Goal: Task Accomplishment & Management: Manage account settings

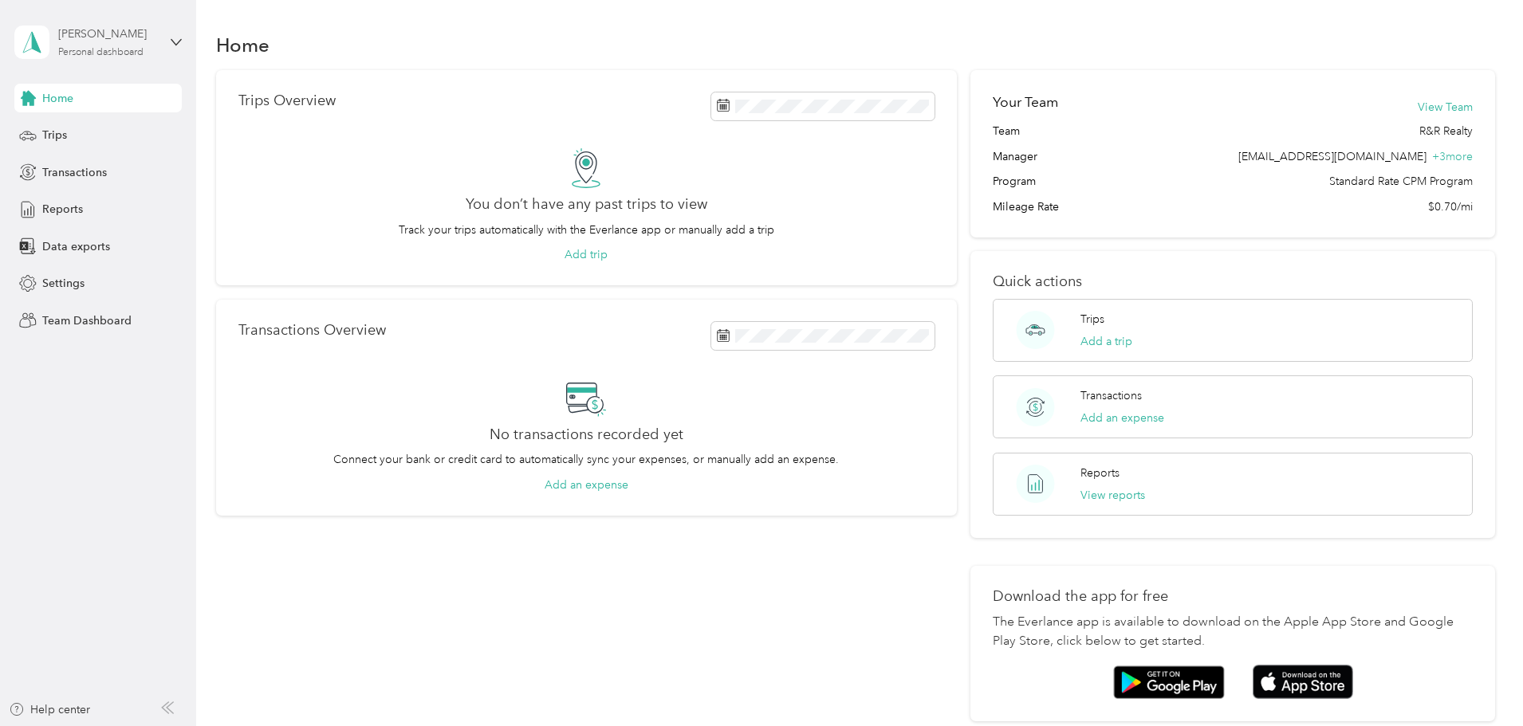
click at [153, 53] on div "[PERSON_NAME] Personal dashboard" at bounding box center [108, 42] width 100 height 32
click at [112, 124] on div "Team dashboard" at bounding box center [71, 131] width 85 height 17
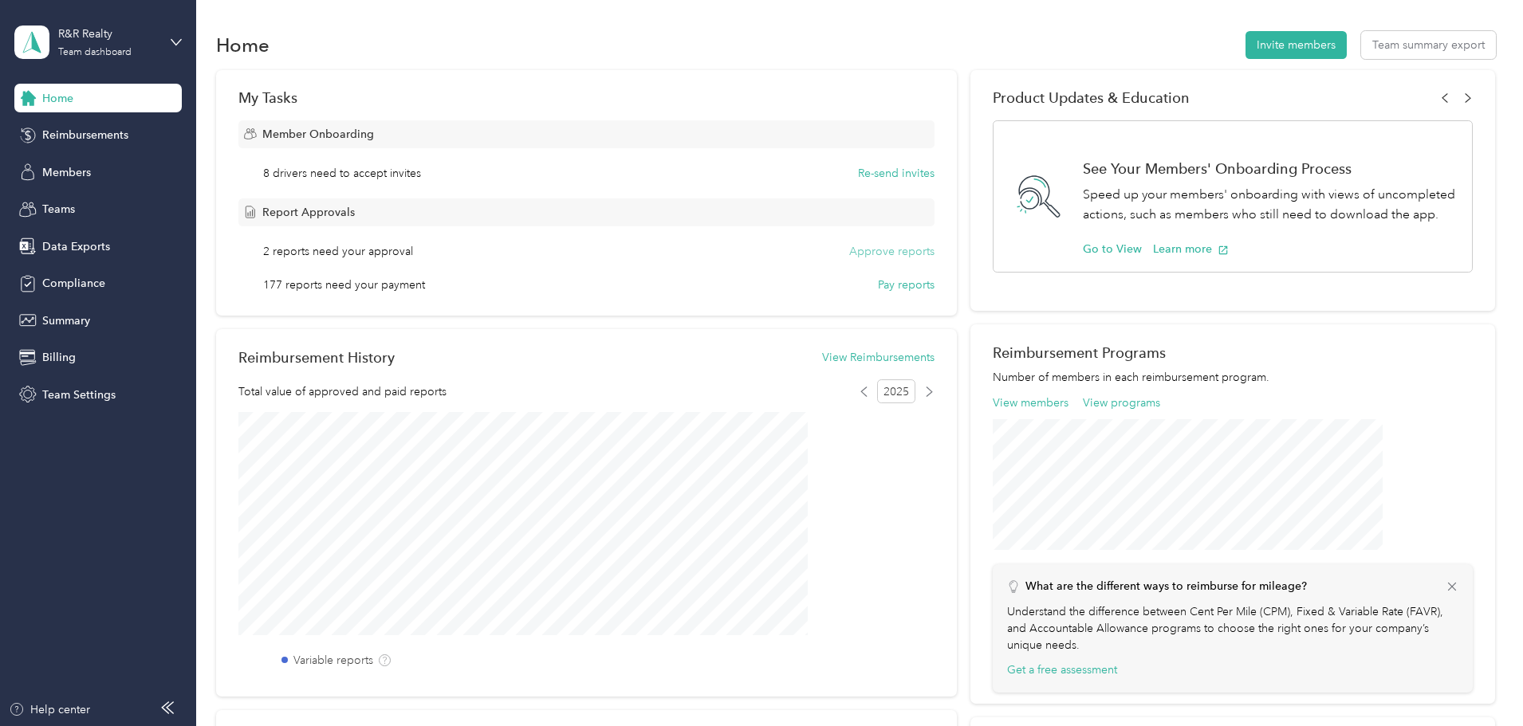
click at [879, 245] on button "Approve reports" at bounding box center [891, 251] width 85 height 17
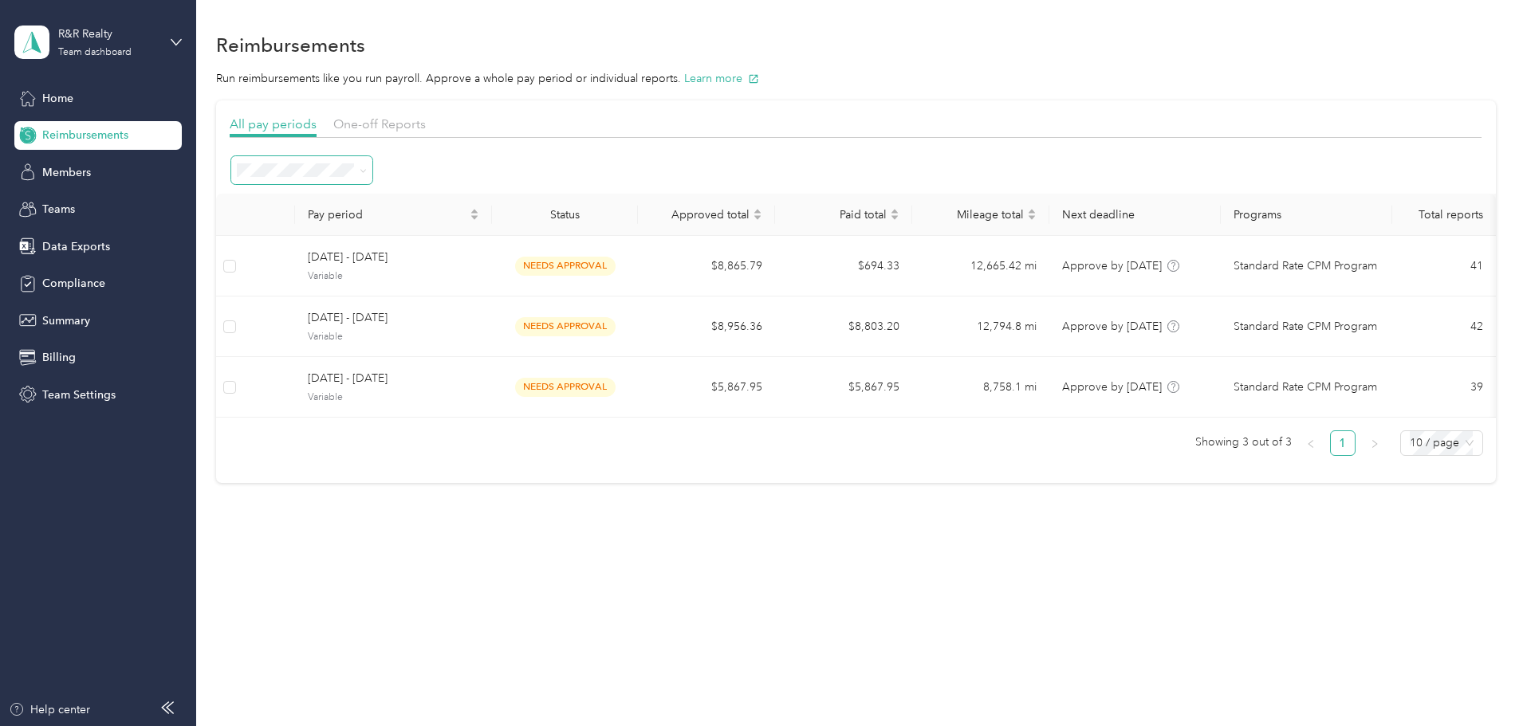
click at [367, 163] on span at bounding box center [360, 170] width 13 height 17
click at [366, 171] on icon at bounding box center [363, 170] width 5 height 3
click at [396, 200] on span "All periods" at bounding box center [377, 200] width 55 height 14
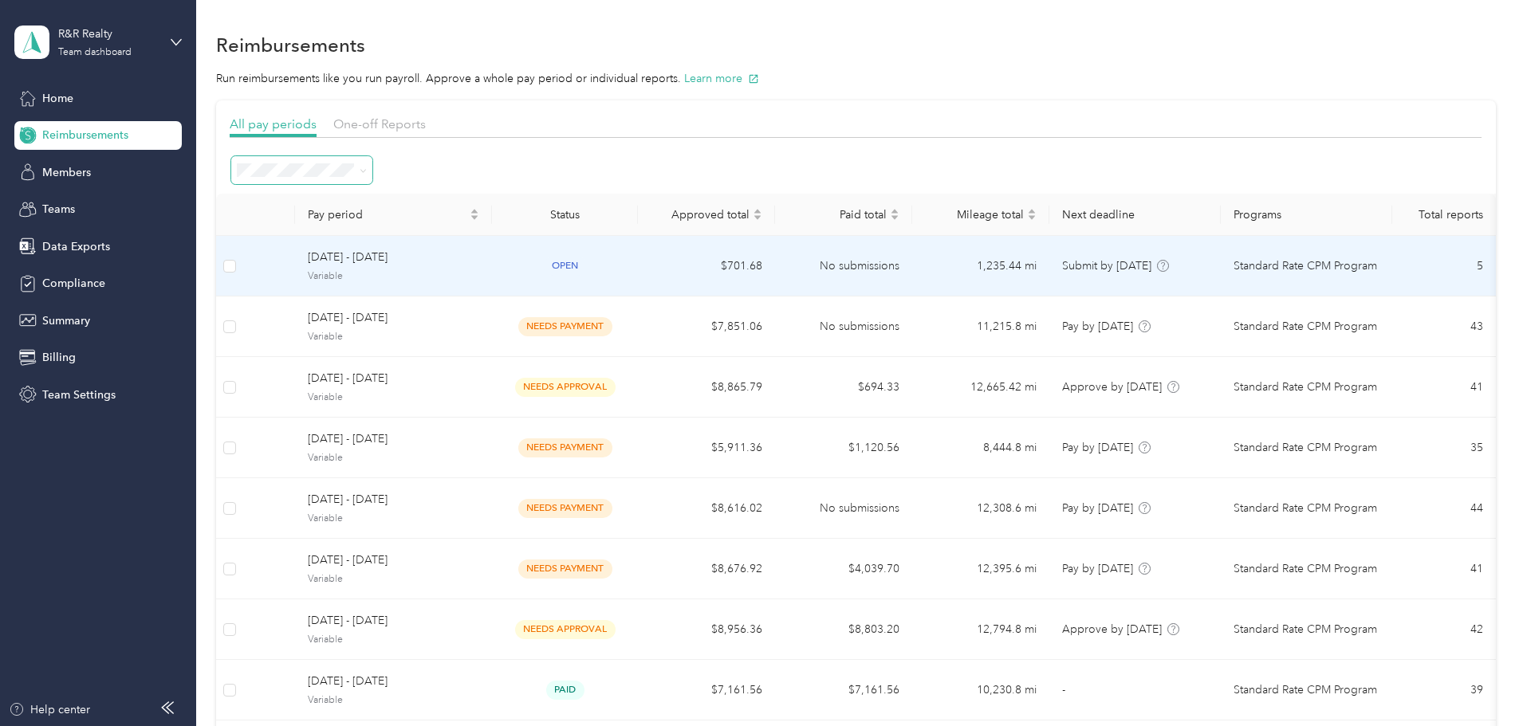
click at [629, 277] on td "open" at bounding box center [565, 266] width 146 height 61
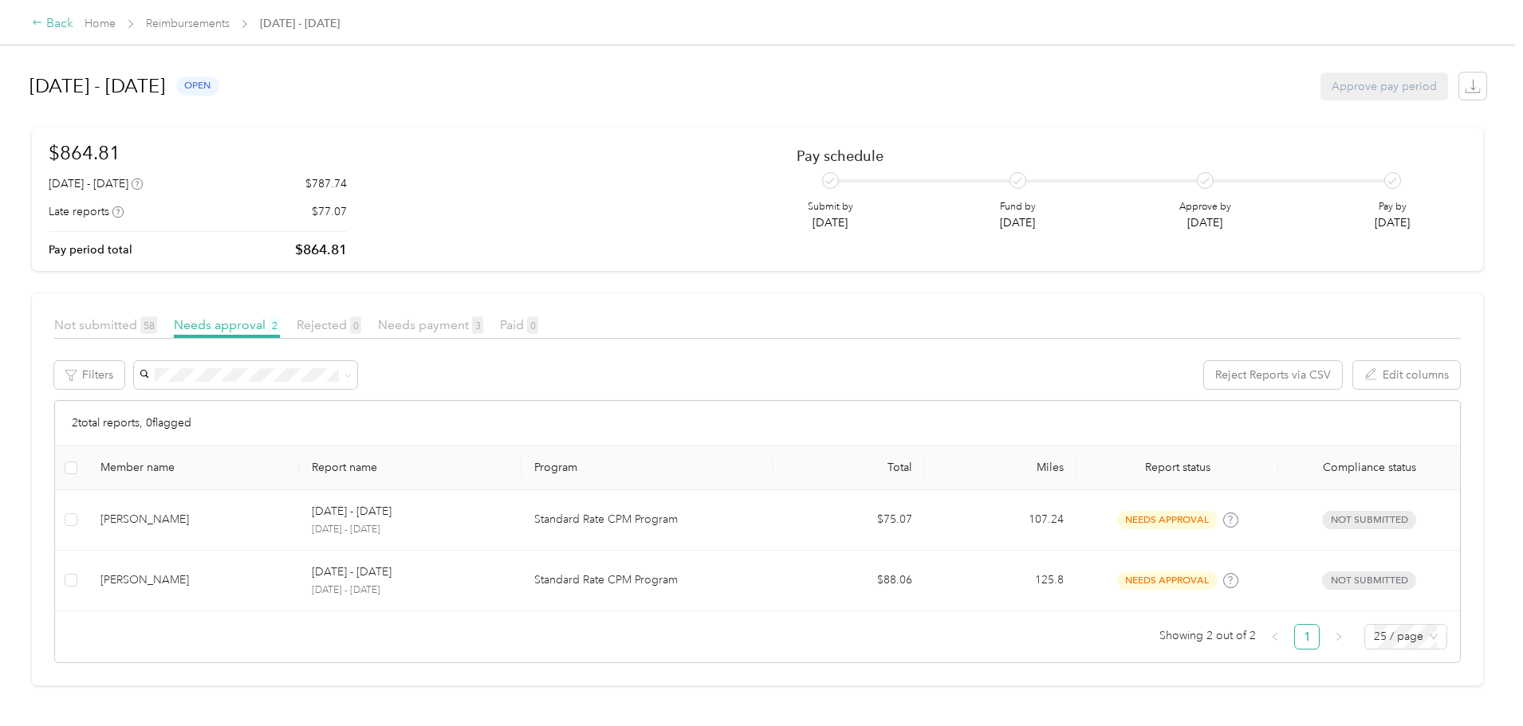
click at [73, 27] on div "Back" at bounding box center [52, 23] width 41 height 19
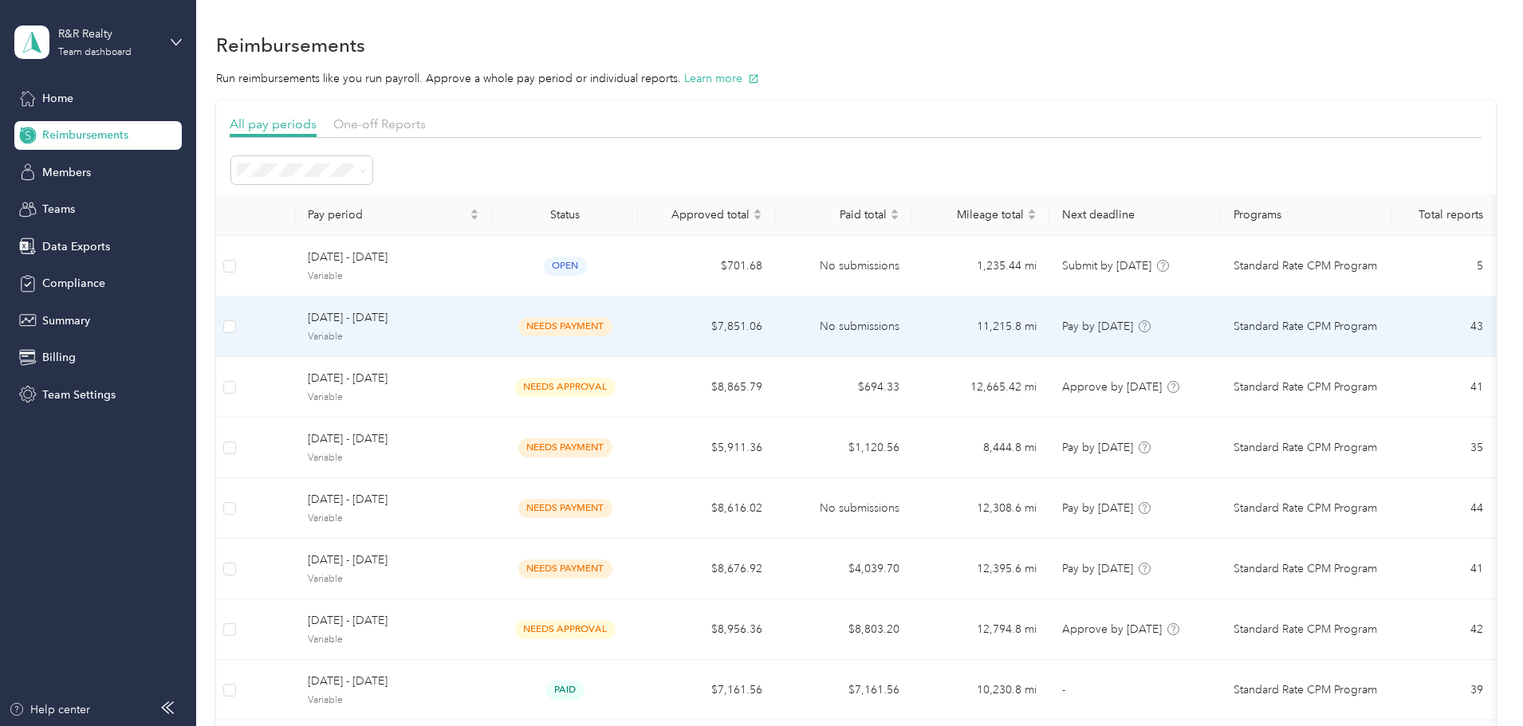
click at [492, 346] on td "[DATE] - [DATE] Variable" at bounding box center [393, 327] width 197 height 61
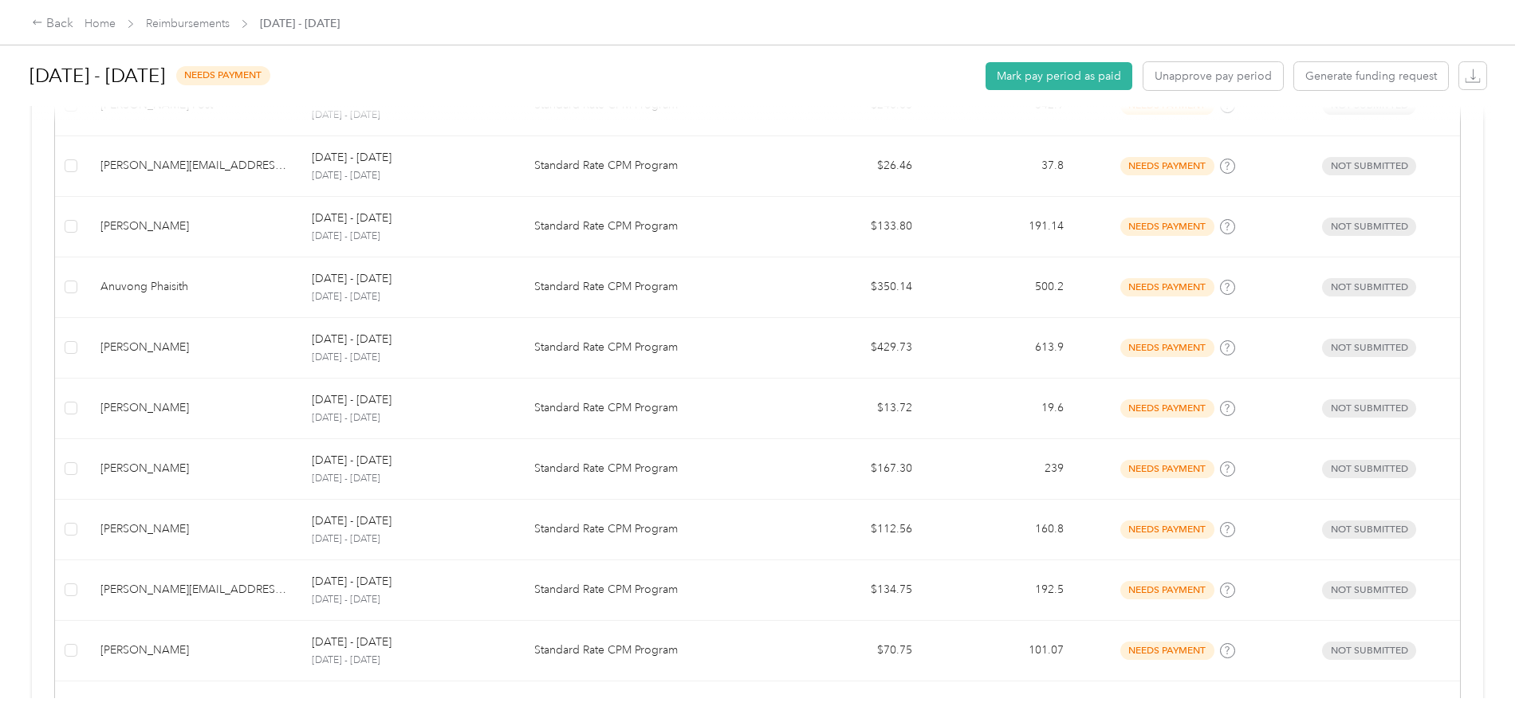
scroll to position [1393, 0]
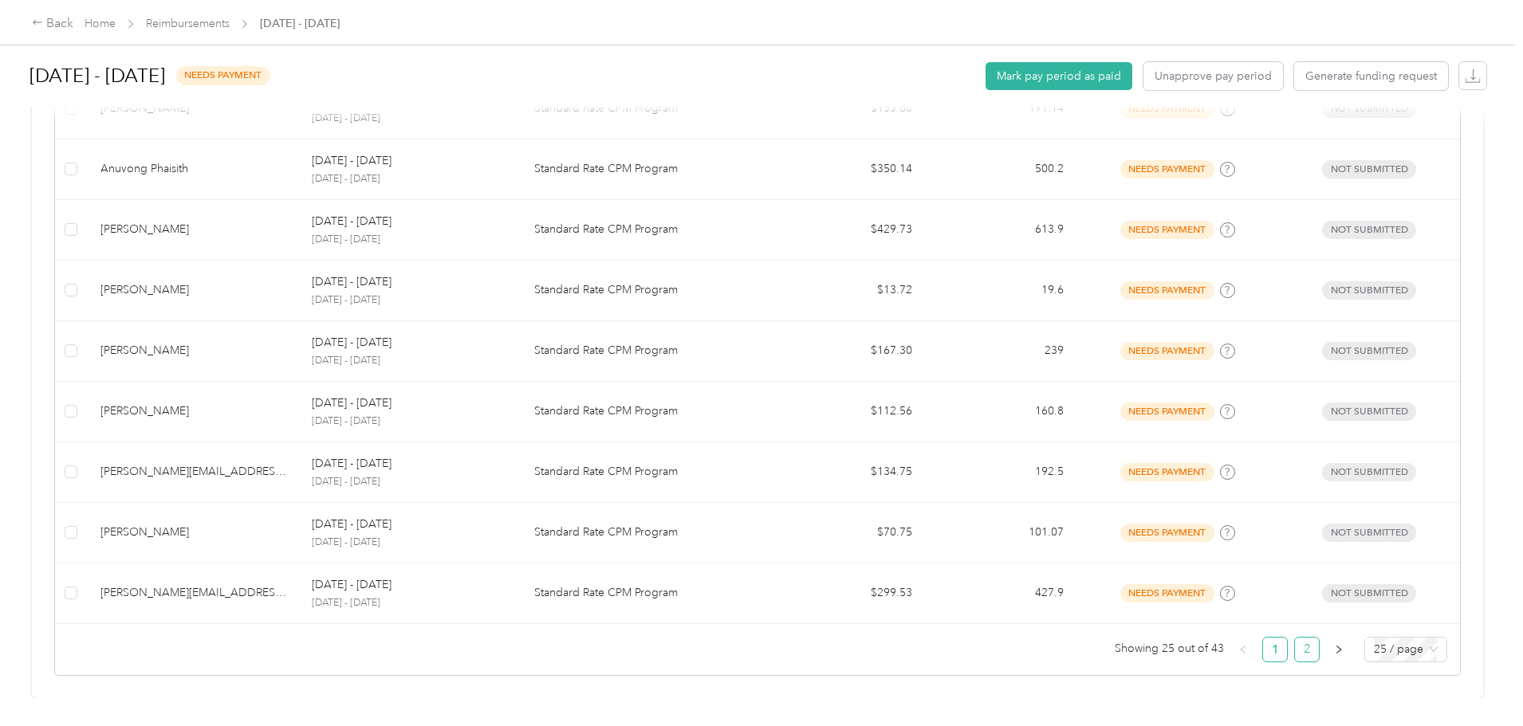
click at [1295, 596] on link "2" at bounding box center [1307, 650] width 24 height 24
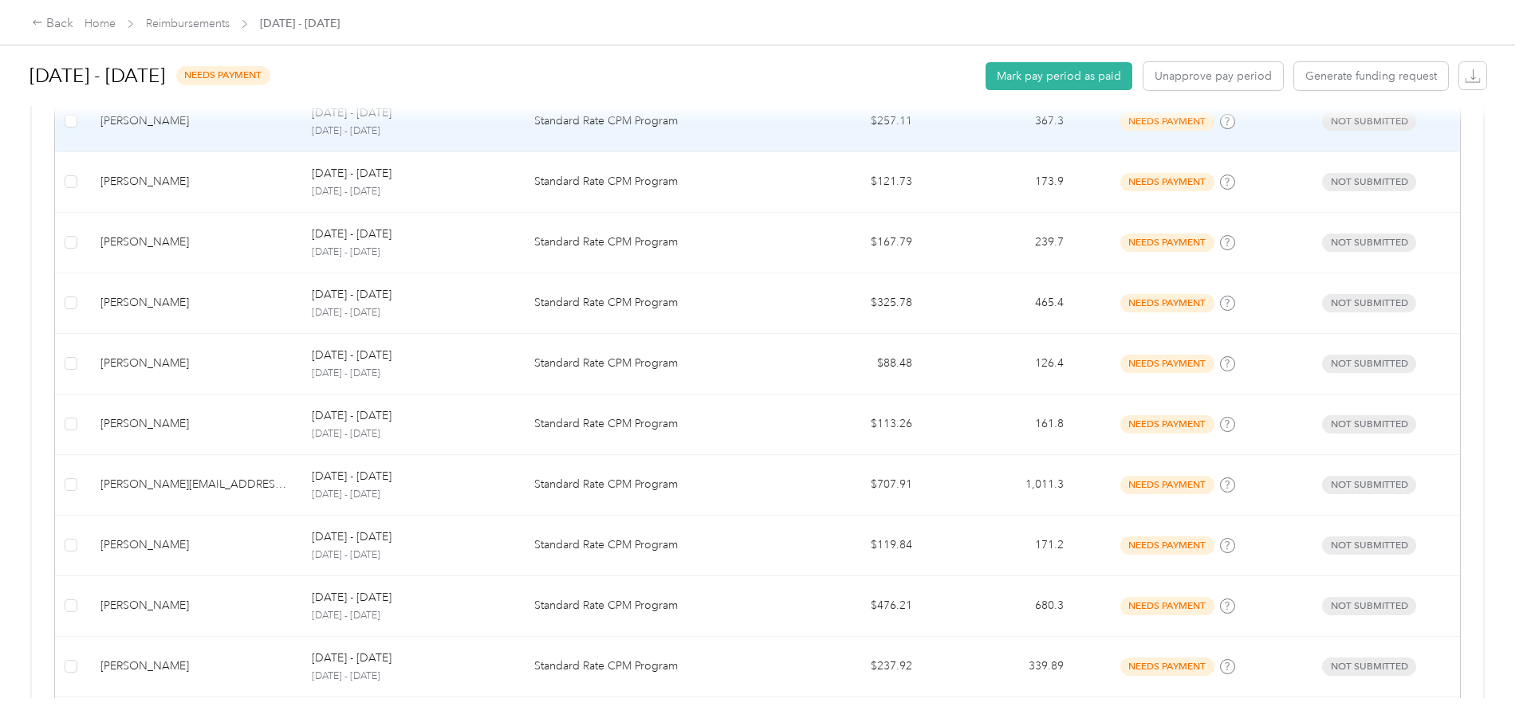
scroll to position [92, 0]
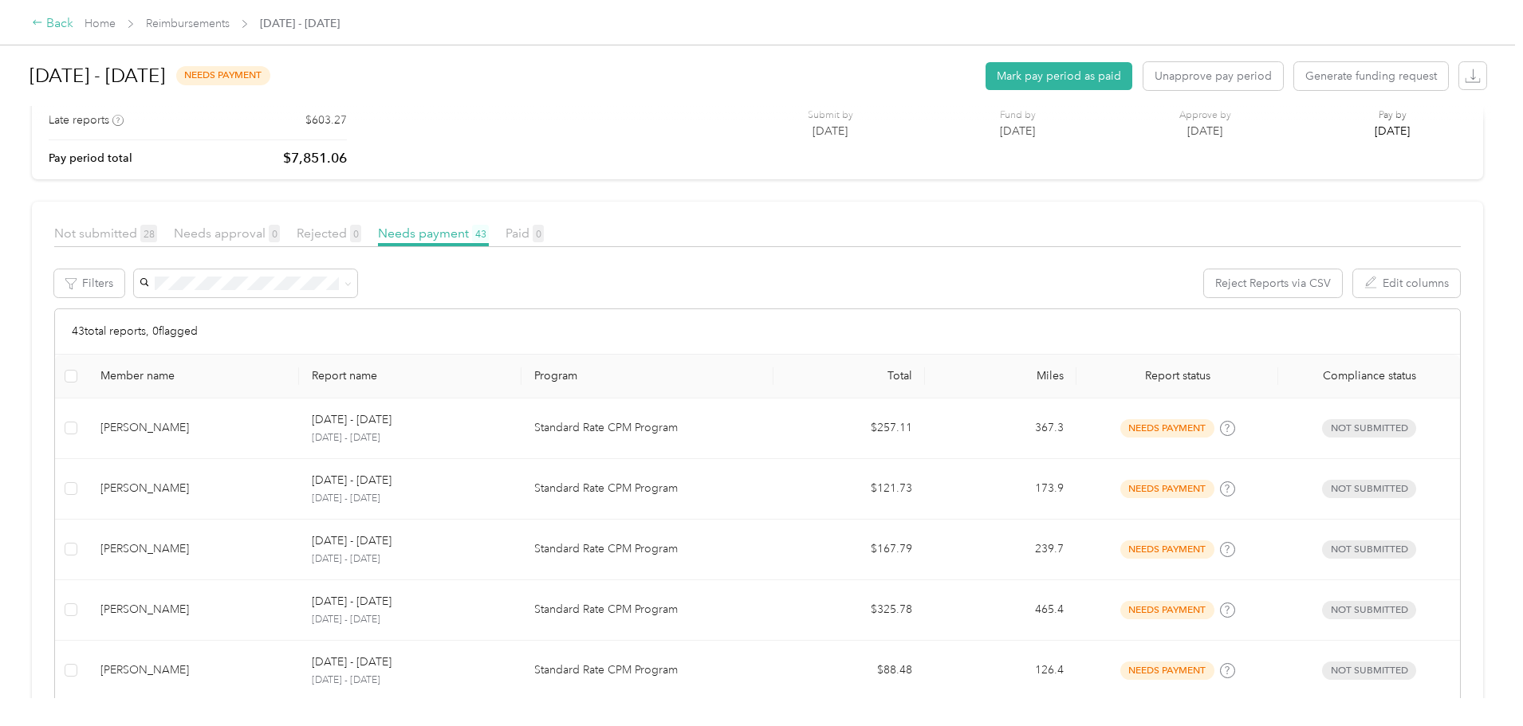
click at [73, 26] on div "Back" at bounding box center [52, 23] width 41 height 19
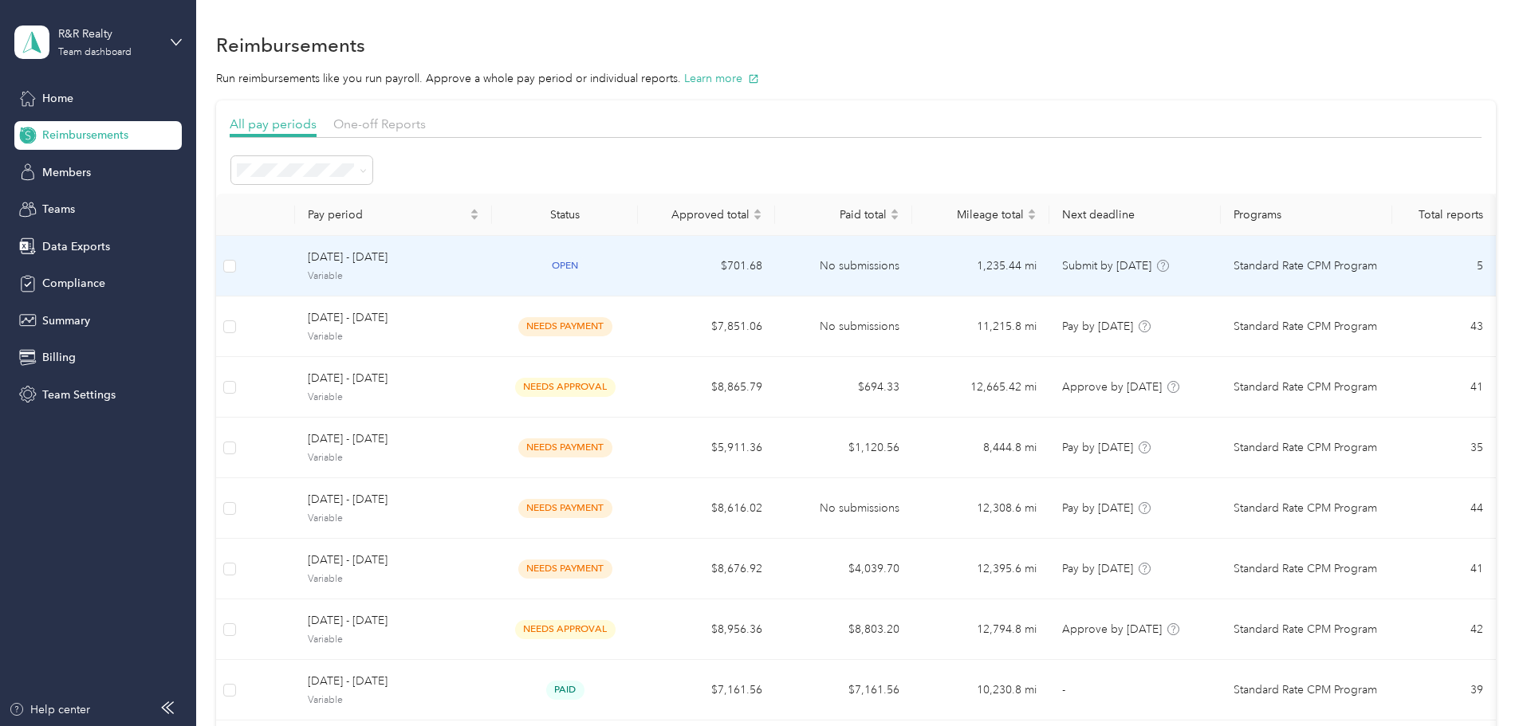
click at [624, 252] on td "open" at bounding box center [565, 266] width 146 height 61
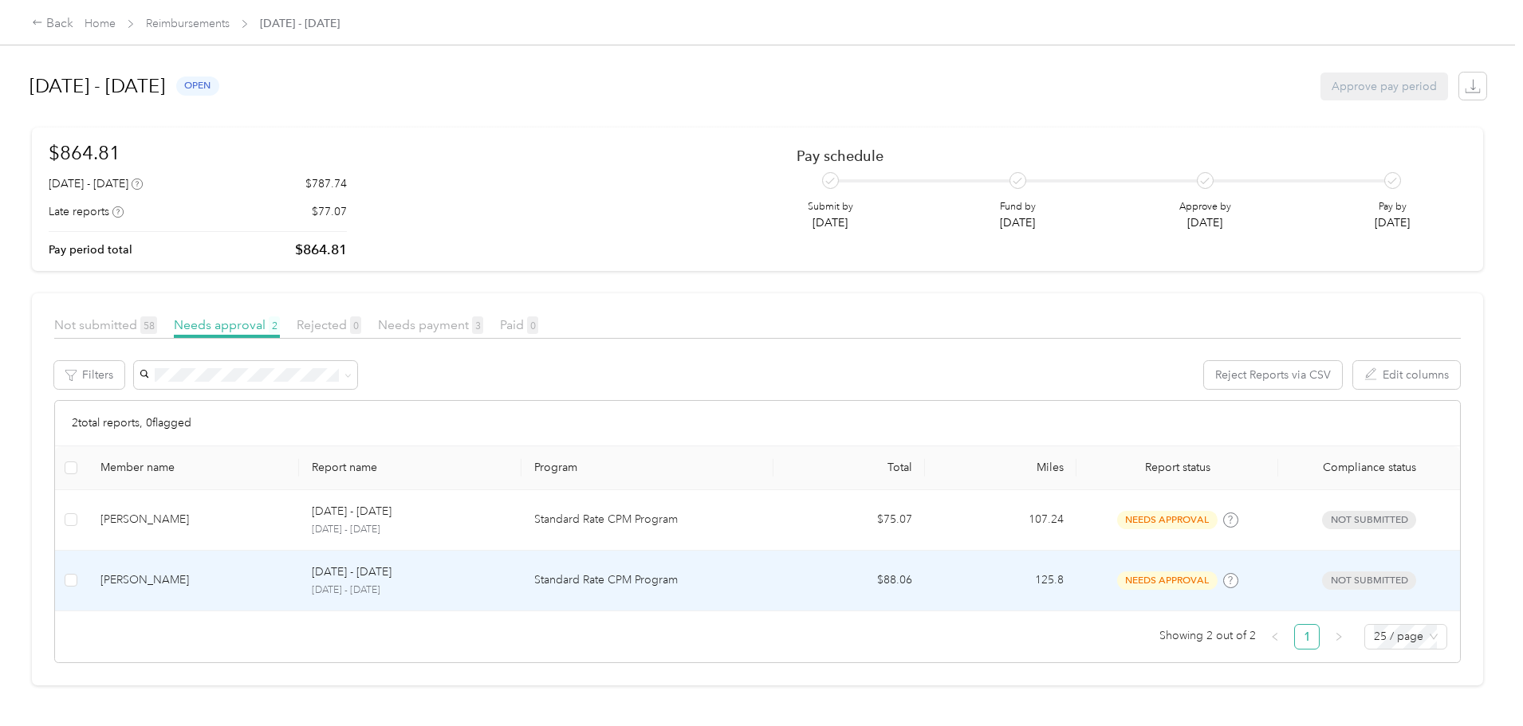
click at [488, 586] on p "[DATE] - [DATE]" at bounding box center [410, 591] width 196 height 14
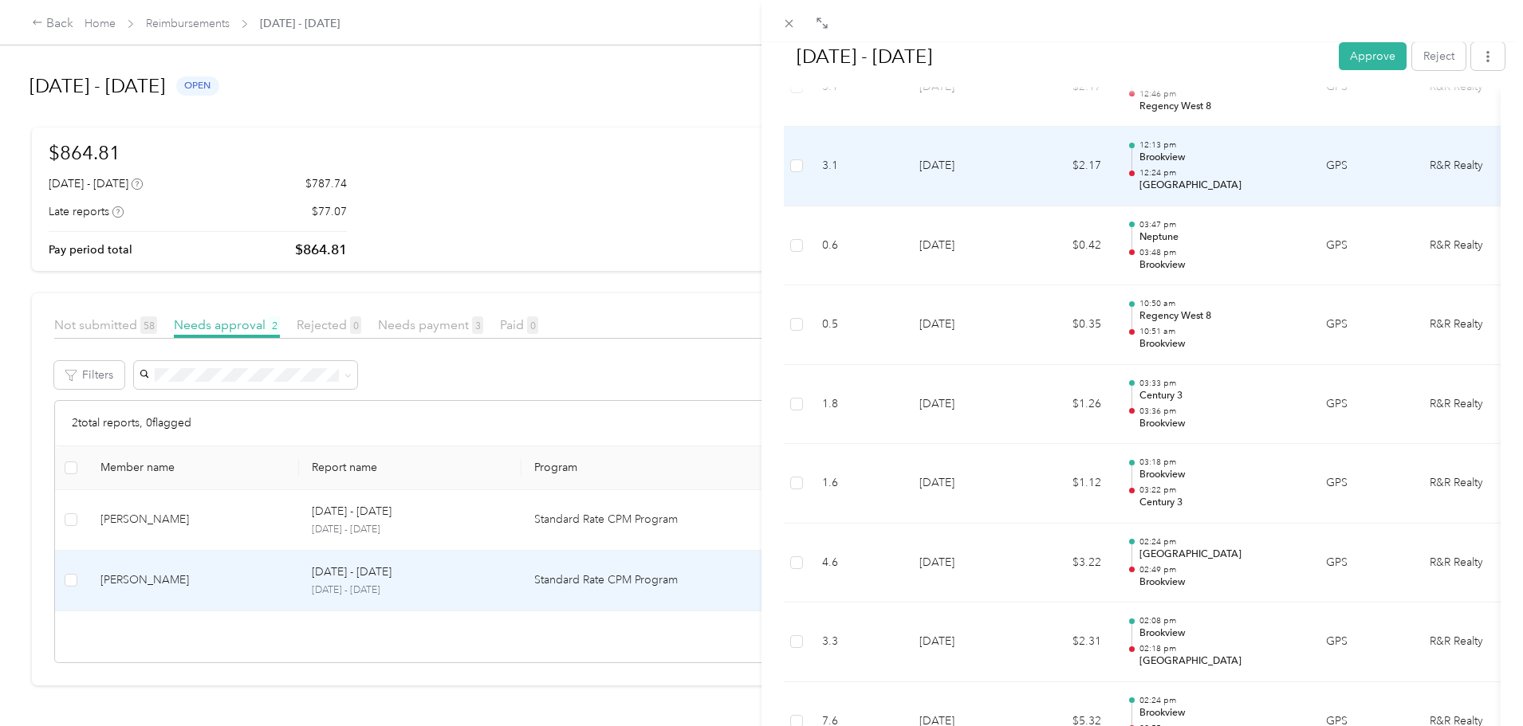
scroll to position [1196, 0]
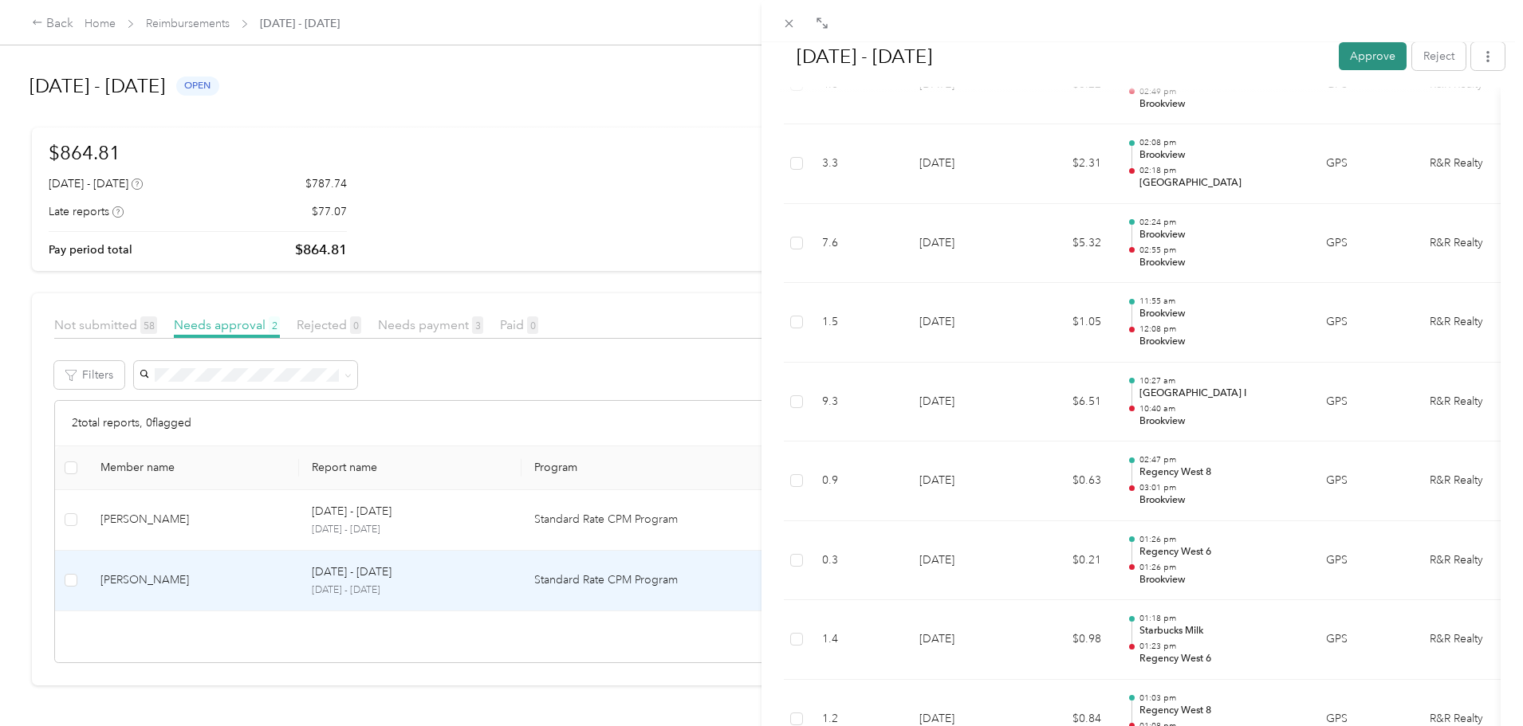
click at [1353, 54] on button "Approve" at bounding box center [1373, 56] width 68 height 28
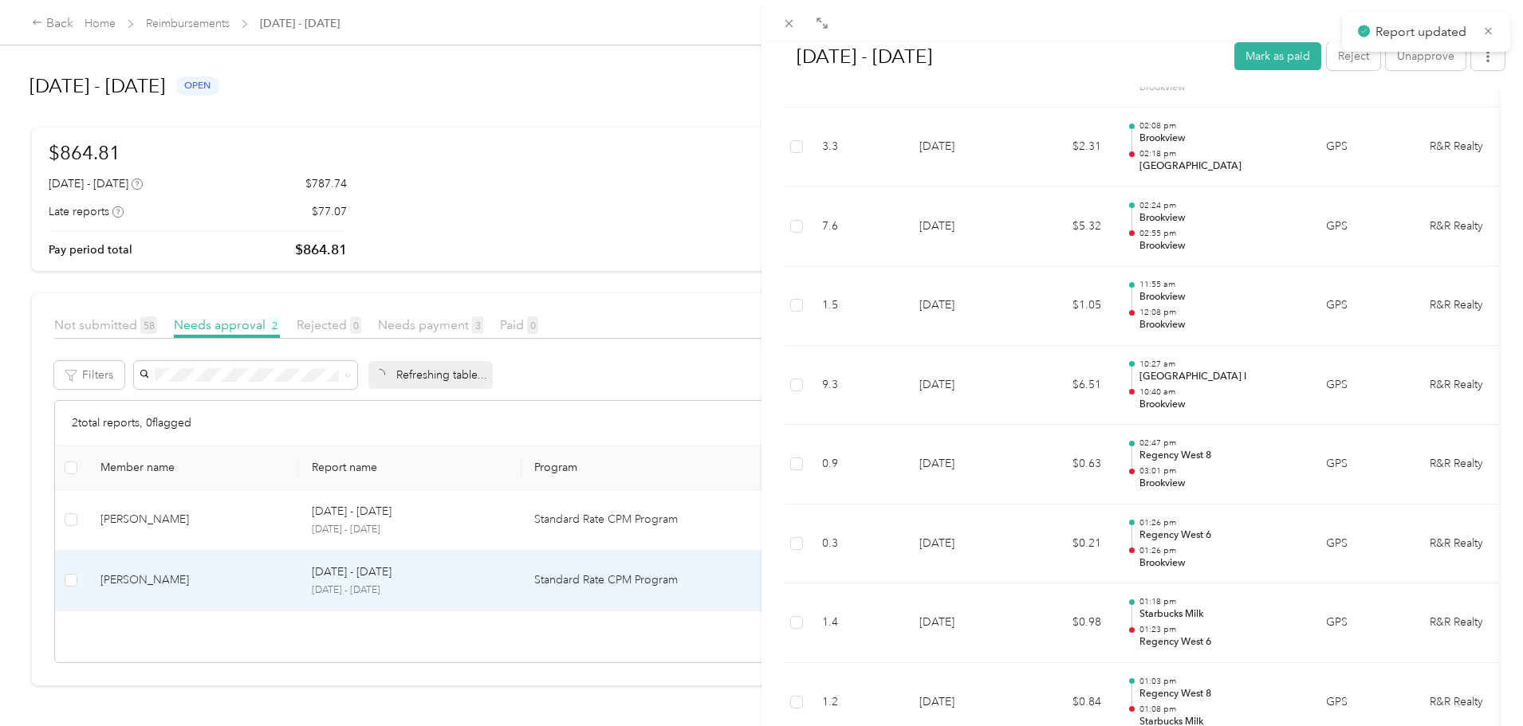
scroll to position [1179, 0]
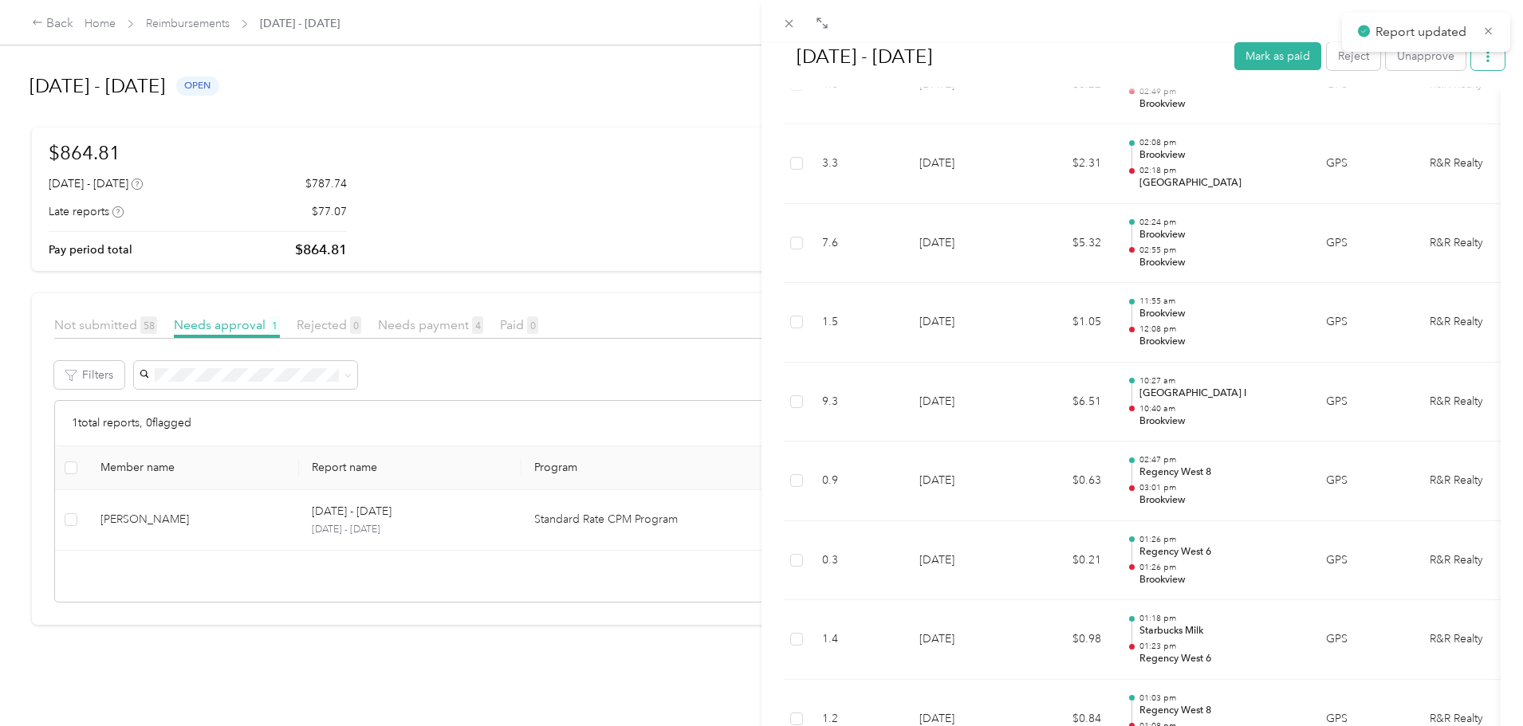
click at [1403, 57] on icon "button" at bounding box center [1487, 56] width 11 height 11
click at [1403, 101] on li "Download" at bounding box center [1434, 115] width 117 height 28
click at [1403, 114] on span "Download" at bounding box center [1430, 115] width 53 height 17
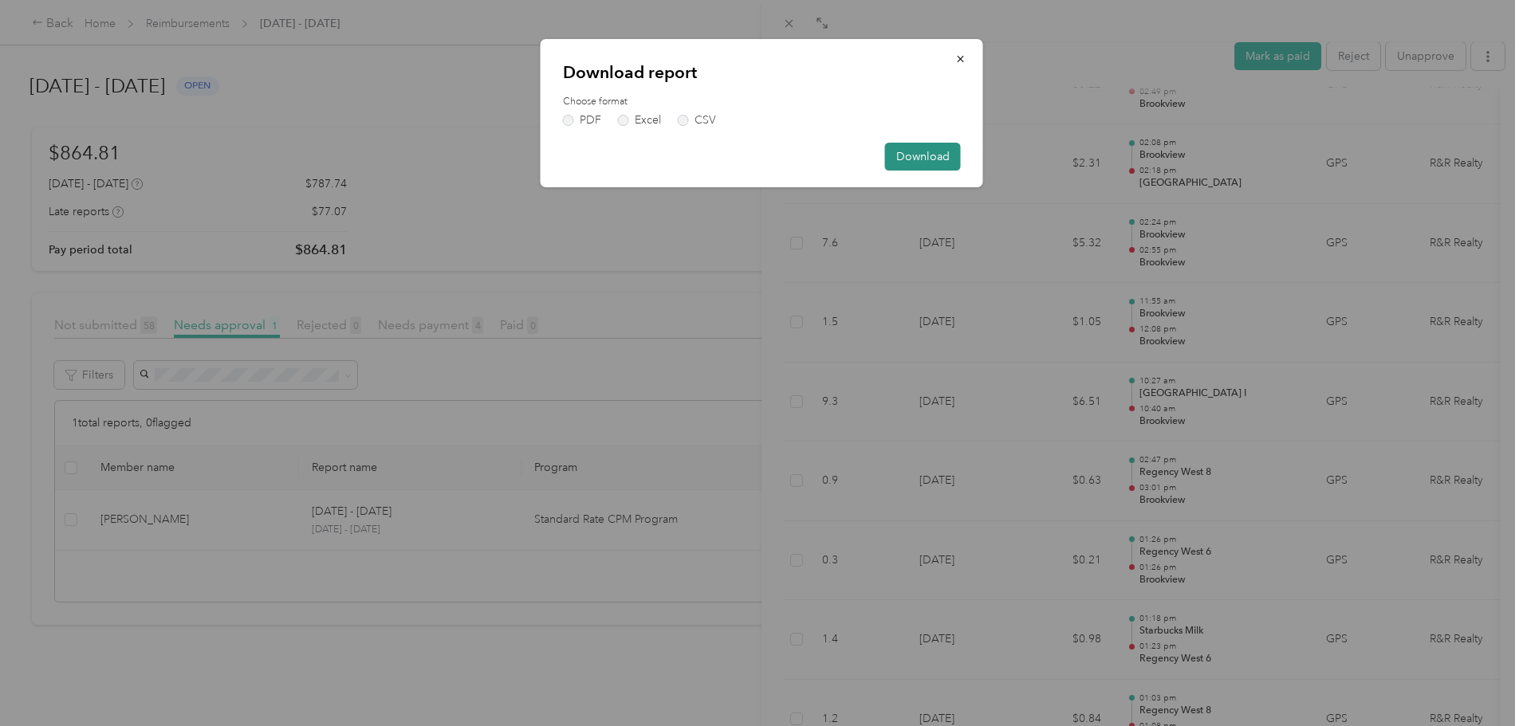
click at [941, 162] on button "Download" at bounding box center [923, 157] width 76 height 28
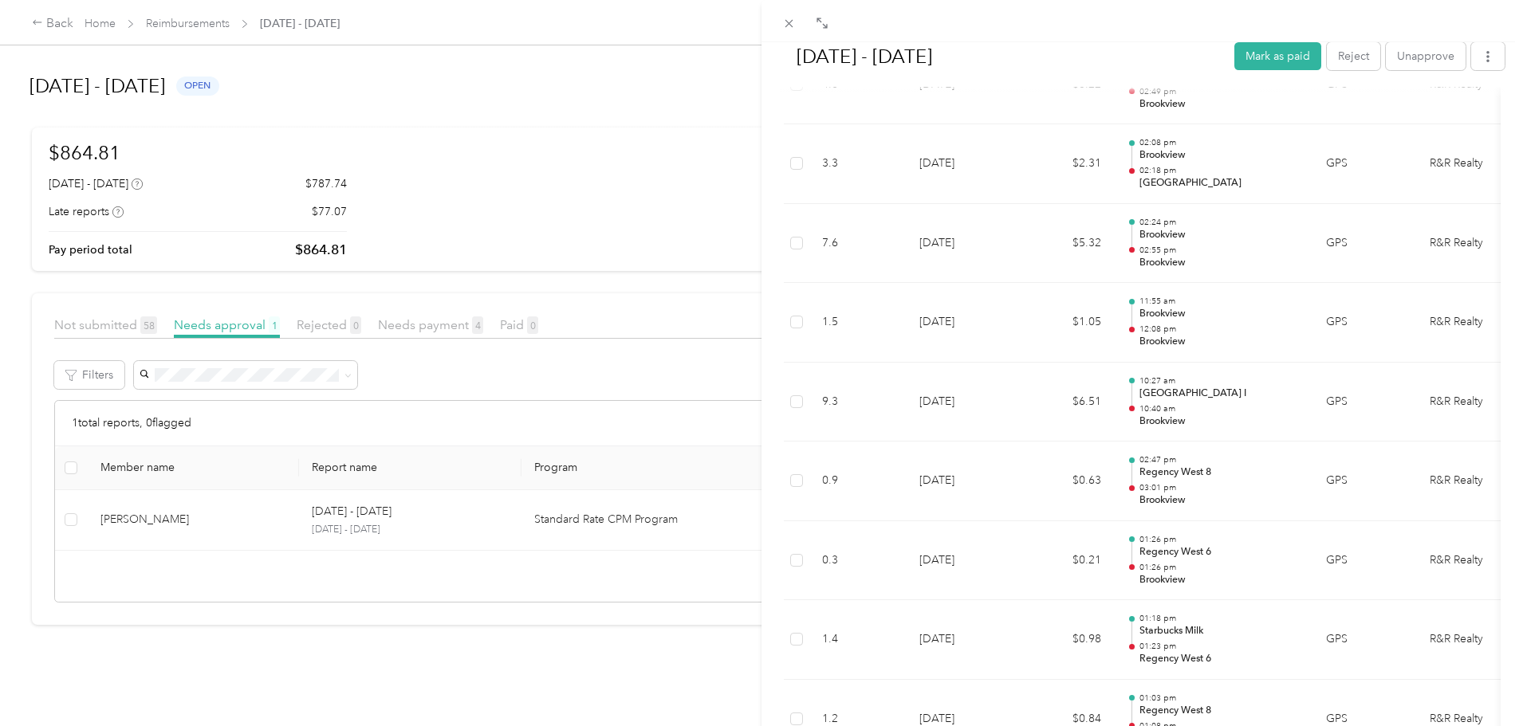
drag, startPoint x: 62, startPoint y: 627, endPoint x: 436, endPoint y: 624, distance: 374.0
click at [65, 596] on div "[DATE] - [DATE] Mark as paid Reject Unapprove Needs Payment Needs payment from …" at bounding box center [761, 363] width 1523 height 726
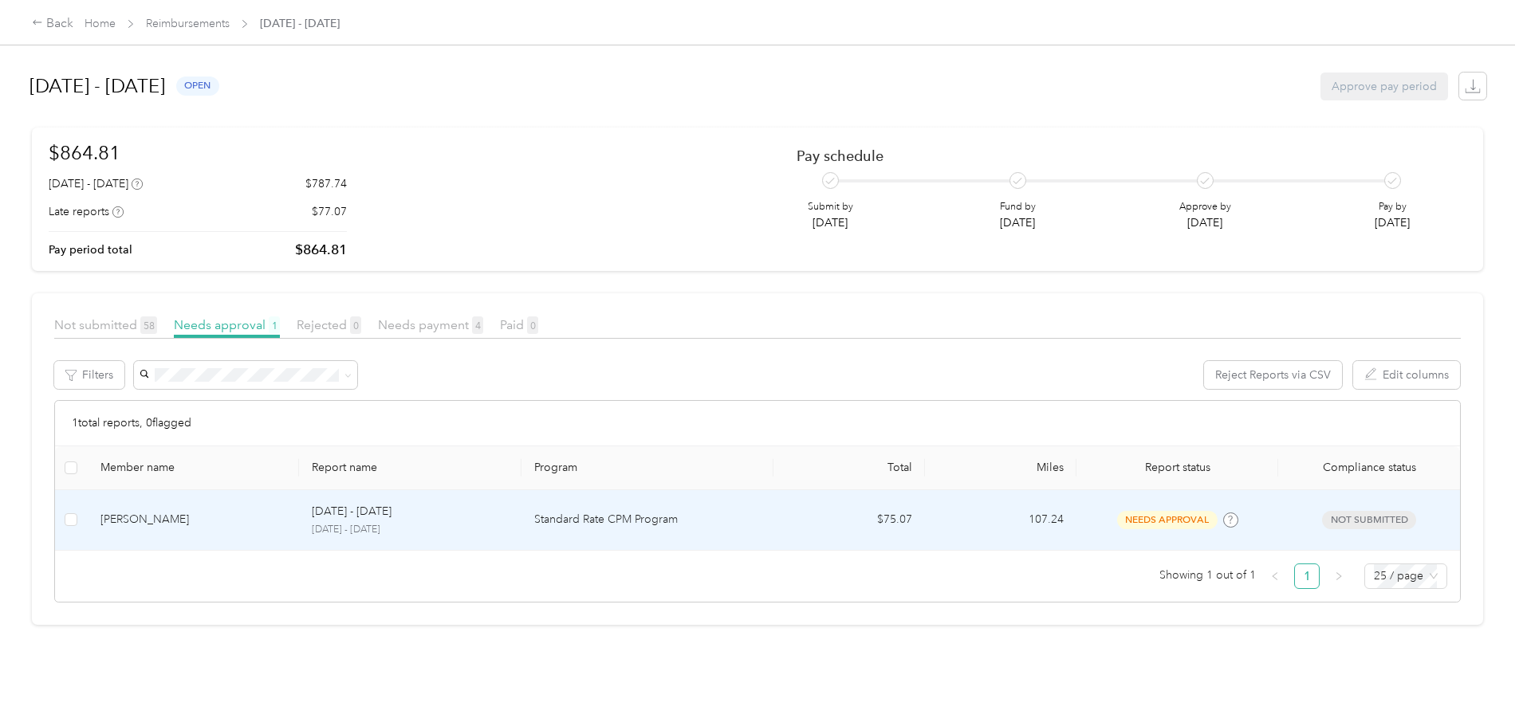
click at [850, 519] on td "$75.07" at bounding box center [848, 520] width 151 height 61
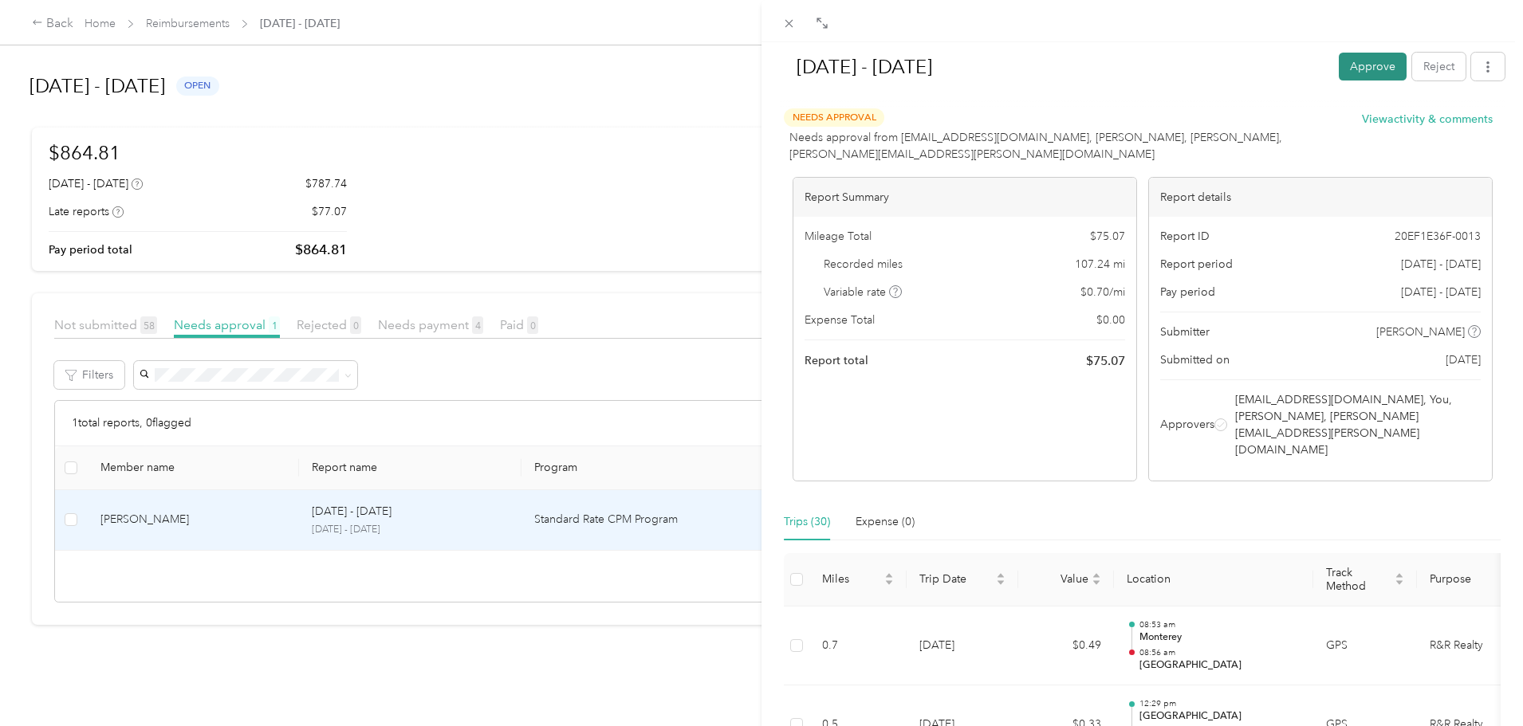
click at [1339, 67] on button "Approve" at bounding box center [1373, 67] width 68 height 28
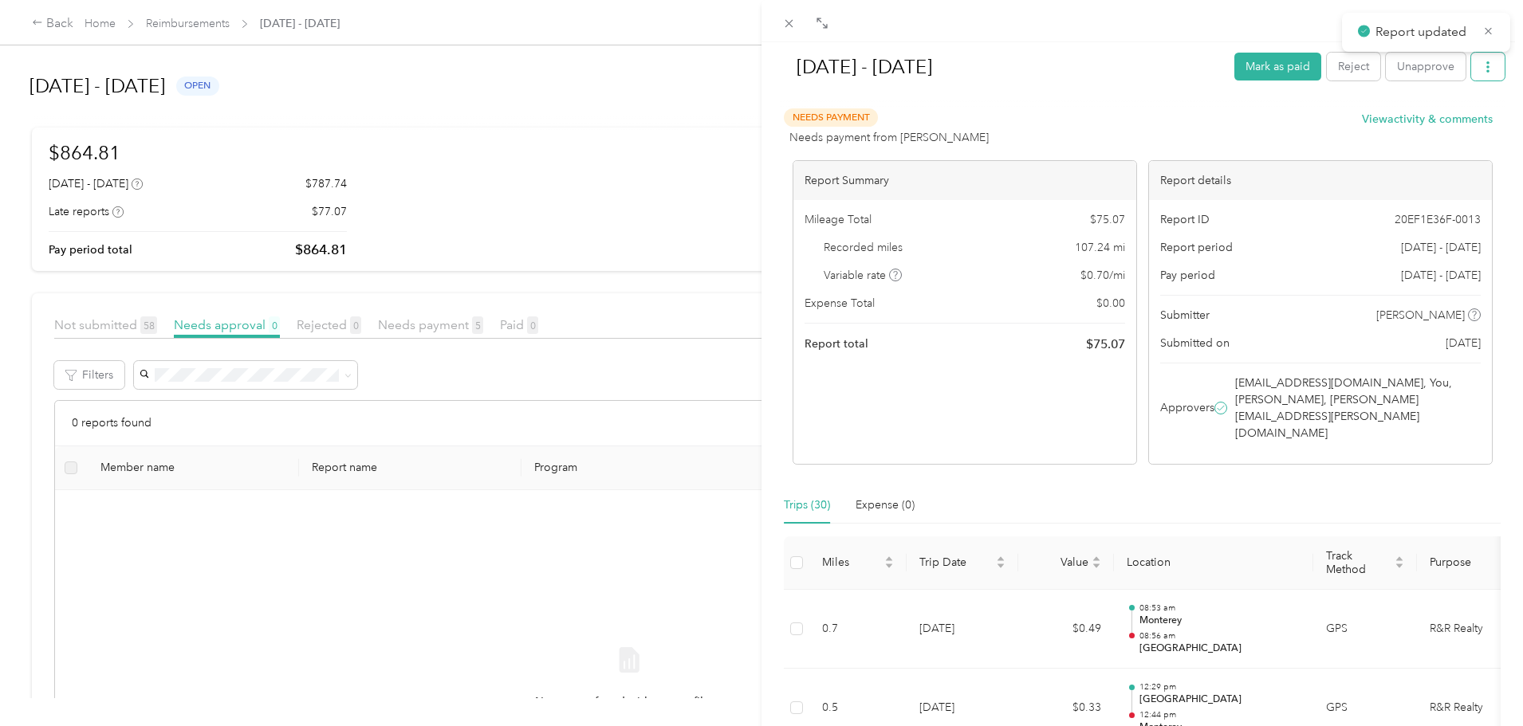
click at [1403, 67] on icon "button" at bounding box center [1487, 66] width 3 height 11
click at [1403, 125] on span "Download" at bounding box center [1430, 125] width 53 height 17
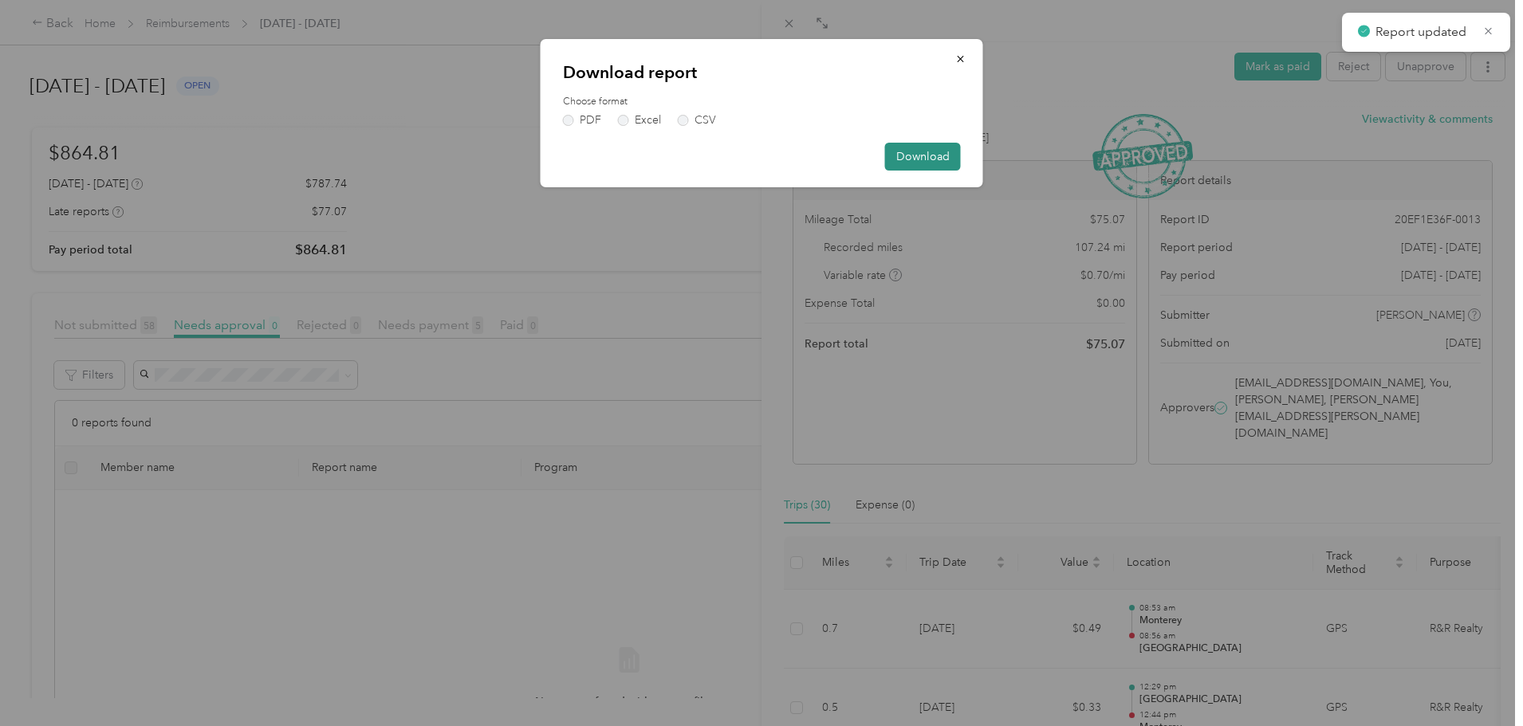
click at [917, 157] on button "Download" at bounding box center [923, 157] width 76 height 28
